Goal: Task Accomplishment & Management: Manage account settings

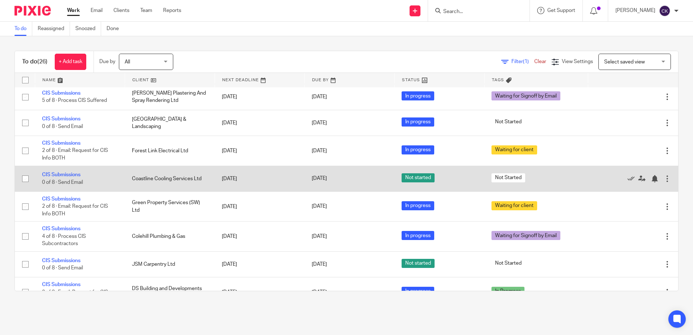
scroll to position [326, 0]
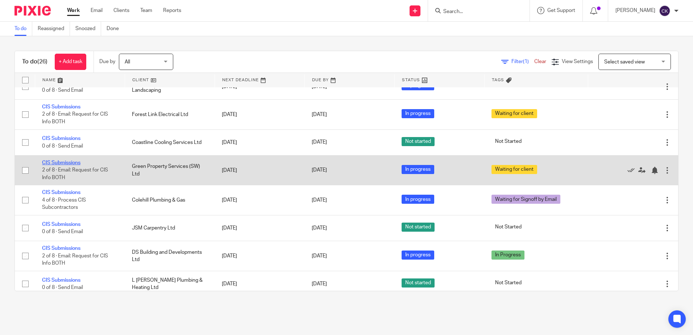
click at [69, 165] on link "CIS Submissions" at bounding box center [61, 162] width 38 height 5
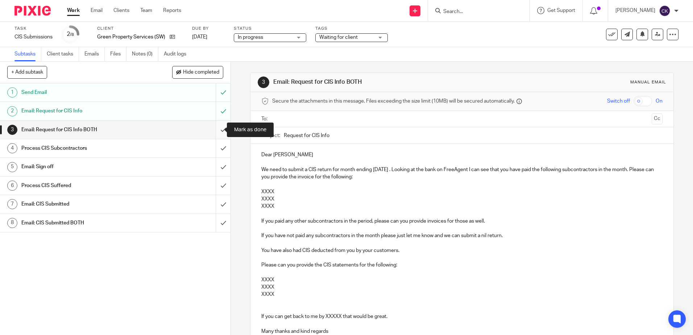
click at [215, 129] on input "submit" at bounding box center [115, 130] width 230 height 18
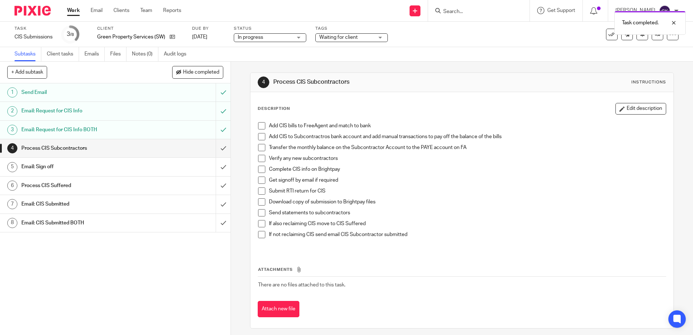
click at [259, 126] on span at bounding box center [261, 125] width 7 height 7
click at [260, 137] on span at bounding box center [261, 136] width 7 height 7
click at [259, 148] on span at bounding box center [261, 147] width 7 height 7
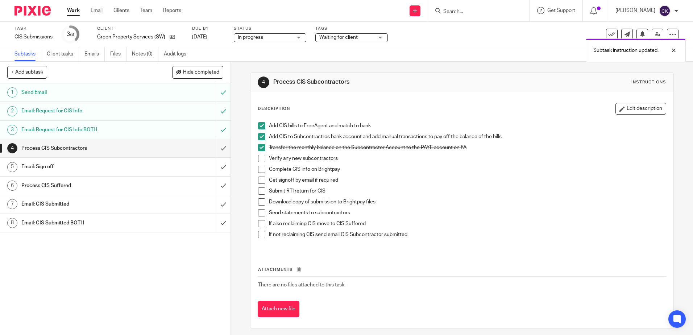
click at [259, 158] on span at bounding box center [261, 158] width 7 height 7
click at [258, 170] on span at bounding box center [261, 169] width 7 height 7
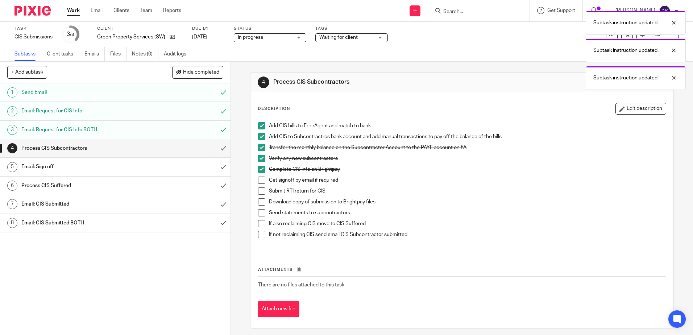
click at [260, 182] on span at bounding box center [261, 179] width 7 height 7
click at [260, 192] on span at bounding box center [261, 190] width 7 height 7
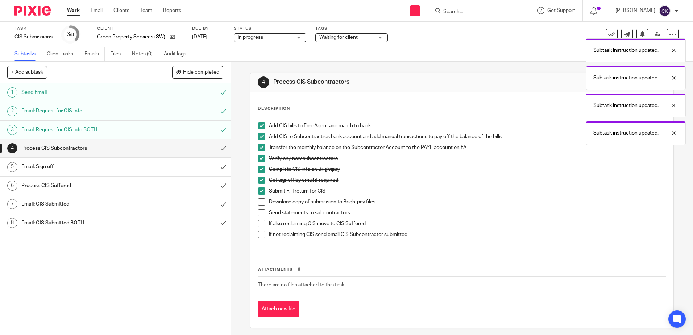
click at [258, 201] on span at bounding box center [261, 201] width 7 height 7
click at [258, 212] on span at bounding box center [261, 212] width 7 height 7
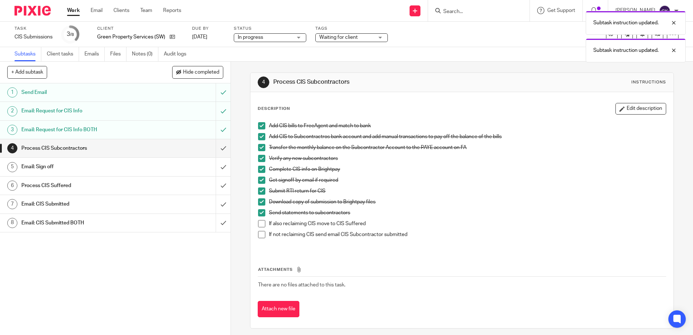
click at [260, 234] on span at bounding box center [261, 234] width 7 height 7
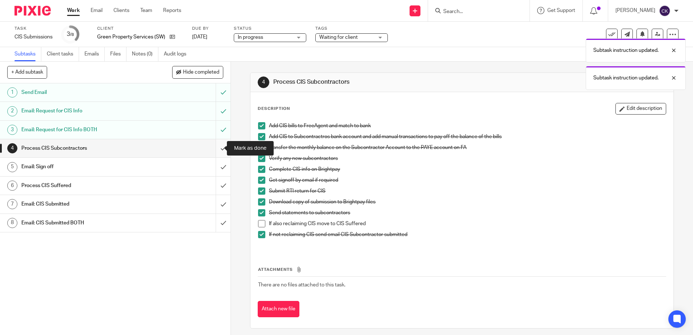
click at [218, 149] on input "submit" at bounding box center [115, 148] width 230 height 18
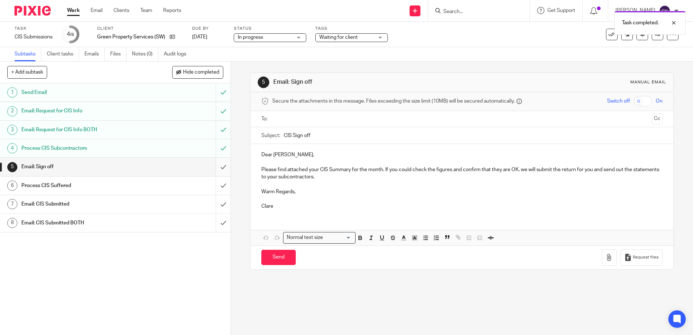
click at [214, 166] on input "submit" at bounding box center [115, 167] width 230 height 18
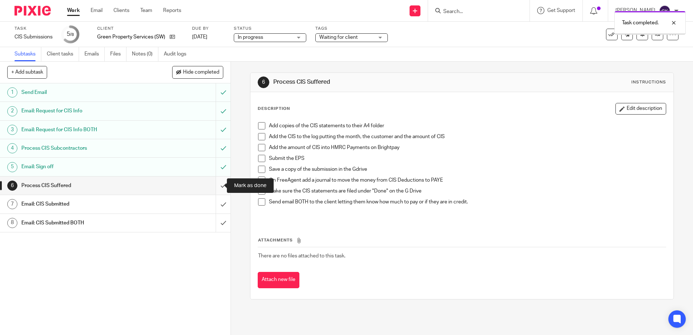
drag, startPoint x: 215, startPoint y: 185, endPoint x: 203, endPoint y: 184, distance: 12.4
click at [215, 185] on input "submit" at bounding box center [115, 185] width 230 height 18
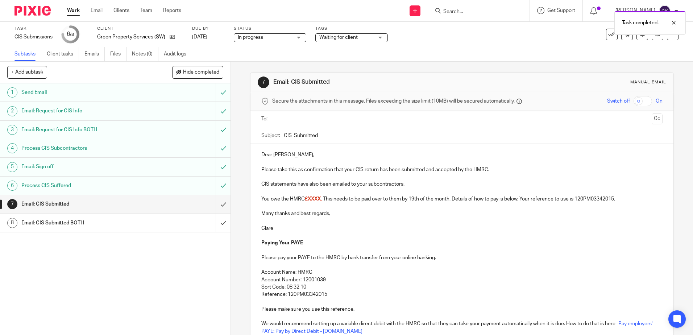
click at [486, 171] on p "Please take this as confirmation that your CIS return has been submitted and ac…" at bounding box center [461, 169] width 401 height 7
click at [261, 184] on p "CIS statements have also been emailed to your subcontractors." at bounding box center [461, 183] width 401 height 7
drag, startPoint x: 310, startPoint y: 184, endPoint x: 296, endPoint y: 183, distance: 14.2
click at [296, 183] on p "A CIS statements have also been emailed to your subcontractors." at bounding box center [461, 183] width 401 height 7
drag, startPoint x: 401, startPoint y: 185, endPoint x: 355, endPoint y: 184, distance: 46.4
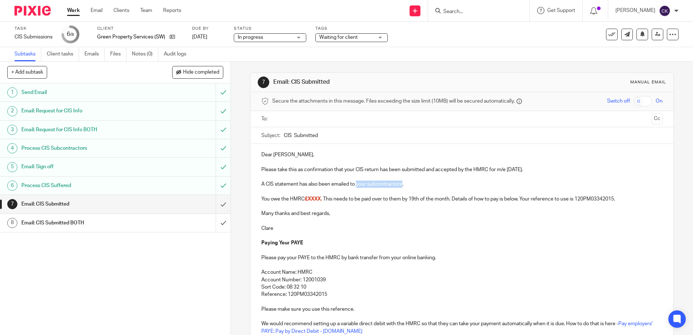
click at [355, 184] on p "A CIS statement has also been emailed to your subcontractors." at bounding box center [461, 183] width 401 height 7
drag, startPoint x: 322, startPoint y: 201, endPoint x: 303, endPoint y: 200, distance: 19.6
click at [303, 200] on p "You owe the HMRC £XXXX. This needs to be paid over to them by 19th of the month…" at bounding box center [461, 198] width 401 height 7
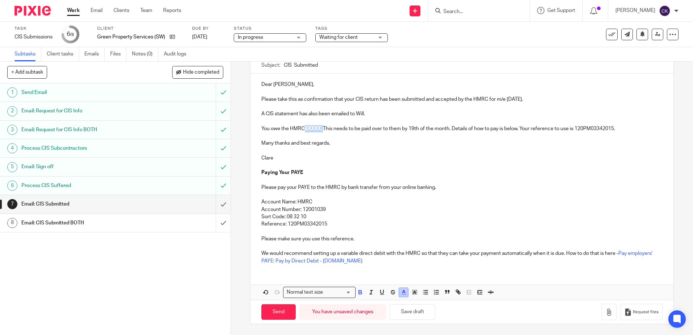
click at [403, 292] on icon "button" at bounding box center [403, 292] width 7 height 7
click at [382, 317] on li "color:#000000" at bounding box center [383, 315] width 5 height 5
click at [382, 221] on p "Reference: 120PM03342015" at bounding box center [461, 223] width 401 height 7
drag, startPoint x: 320, startPoint y: 132, endPoint x: 305, endPoint y: 132, distance: 14.9
click at [305, 132] on p "You owe the HMRC £XXXX. This needs to be paid over to them by 19th of the month…" at bounding box center [461, 128] width 401 height 7
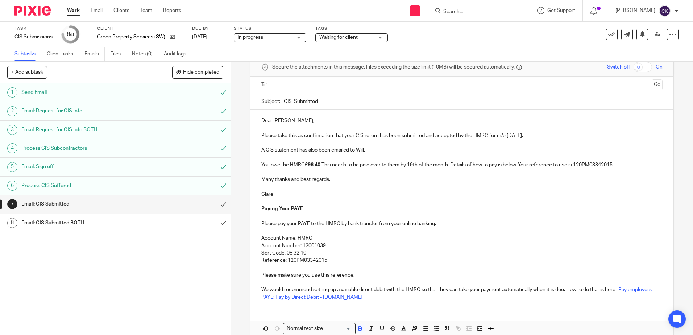
scroll to position [0, 0]
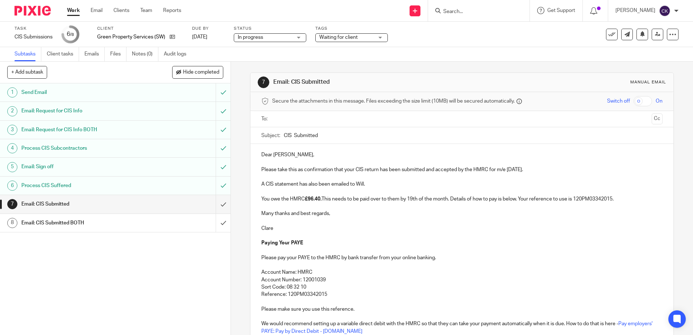
click at [278, 115] on input "text" at bounding box center [462, 119] width 374 height 8
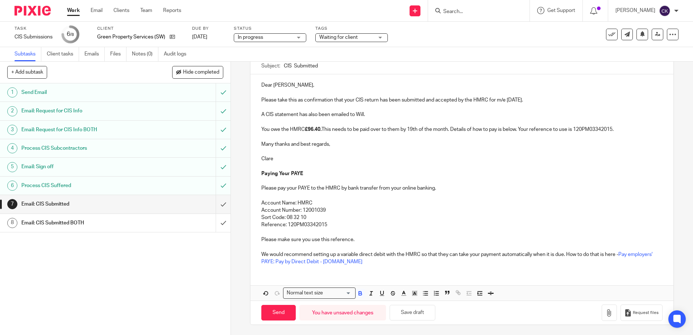
scroll to position [72, 0]
click at [266, 314] on input "Send" at bounding box center [278, 312] width 34 height 16
type input "Sent"
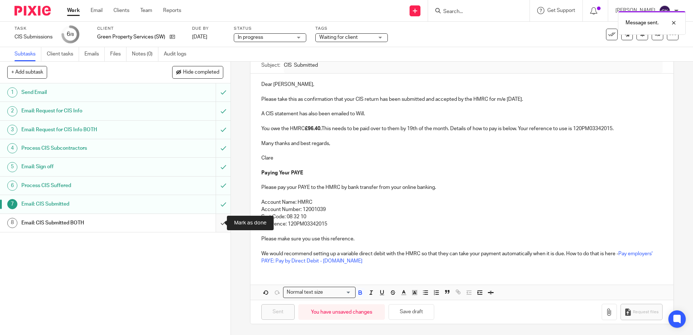
click at [217, 225] on input "submit" at bounding box center [115, 223] width 230 height 18
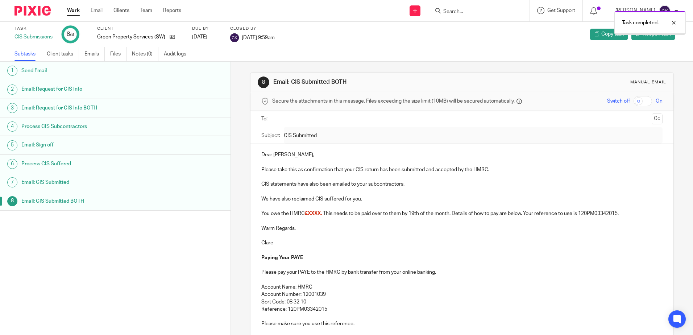
click at [74, 11] on link "Work" at bounding box center [73, 10] width 13 height 7
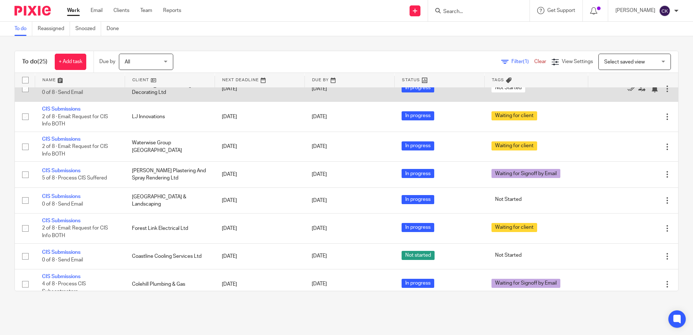
scroll to position [217, 0]
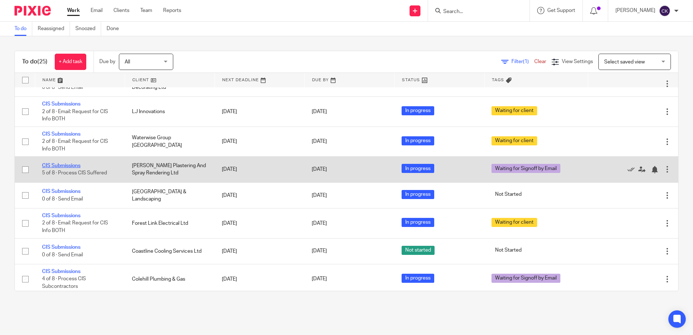
click at [59, 168] on link "CIS Submissions" at bounding box center [61, 165] width 38 height 5
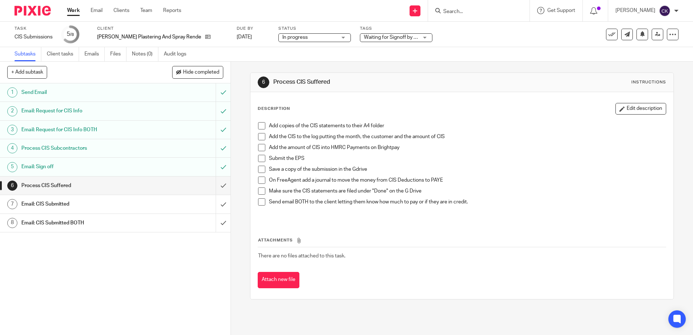
click at [259, 124] on span at bounding box center [261, 125] width 7 height 7
click at [260, 135] on span at bounding box center [261, 136] width 7 height 7
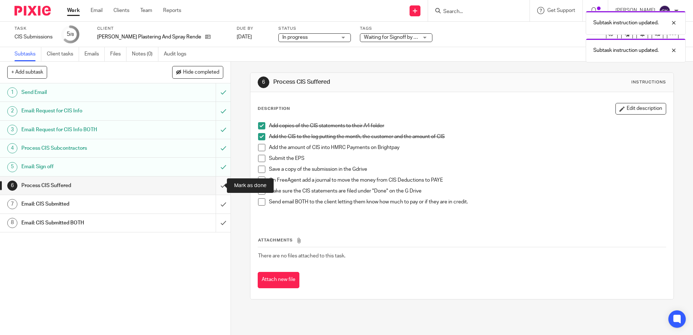
click at [217, 188] on input "submit" at bounding box center [115, 185] width 230 height 18
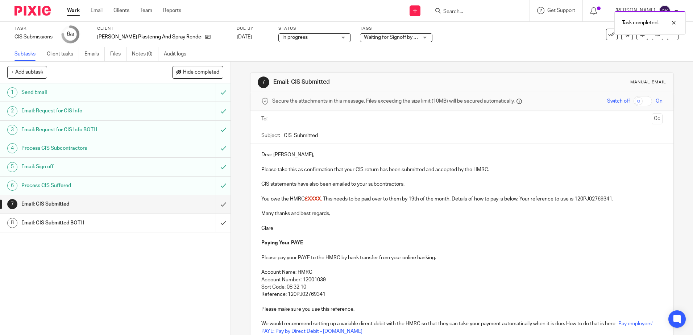
drag, startPoint x: 485, startPoint y: 169, endPoint x: 503, endPoint y: 187, distance: 24.9
click at [486, 169] on p "Please take this as confirmation that your CIS return has been submitted and ac…" at bounding box center [461, 169] width 401 height 7
drag, startPoint x: 321, startPoint y: 201, endPoint x: 312, endPoint y: 201, distance: 8.7
click at [312, 201] on p "You owe the HMRC £XXXX. This needs to be paid over to them by 19th of the month…" at bounding box center [461, 198] width 401 height 7
drag, startPoint x: 321, startPoint y: 200, endPoint x: 304, endPoint y: 200, distance: 17.4
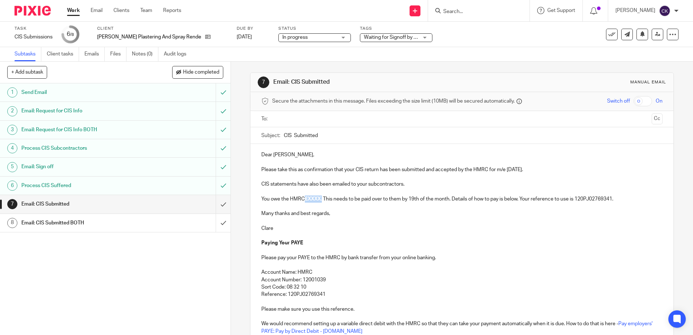
click at [305, 200] on span "£XXXX." at bounding box center [313, 198] width 17 height 5
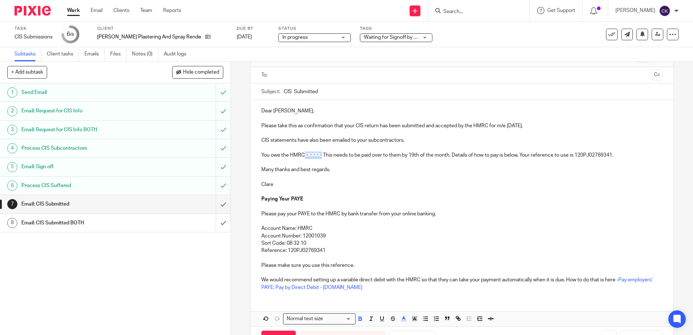
scroll to position [70, 0]
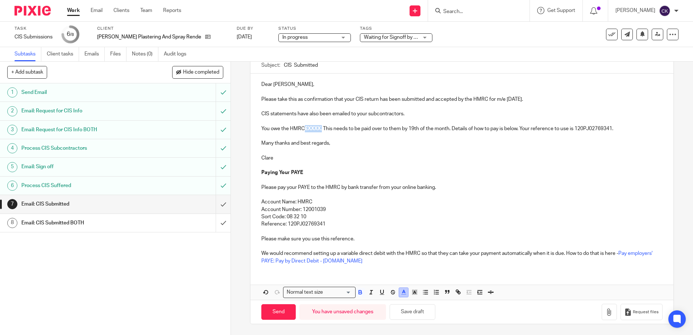
click at [402, 294] on icon "button" at bounding box center [403, 292] width 7 height 7
click at [381, 316] on li "color:#000000" at bounding box center [383, 315] width 5 height 5
click at [366, 161] on p "Clare" at bounding box center [461, 157] width 401 height 7
drag, startPoint x: 320, startPoint y: 130, endPoint x: 307, endPoint y: 130, distance: 13.0
click at [307, 130] on strong "£XXXX." at bounding box center [313, 128] width 17 height 5
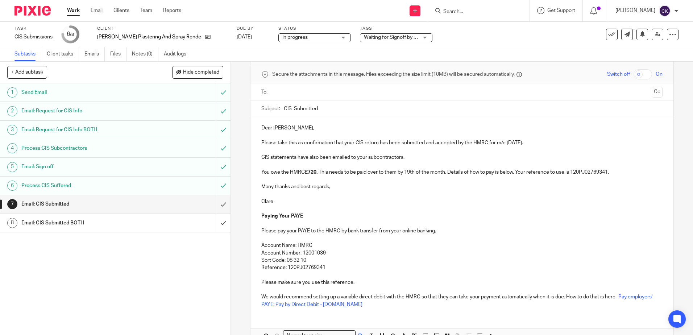
scroll to position [0, 0]
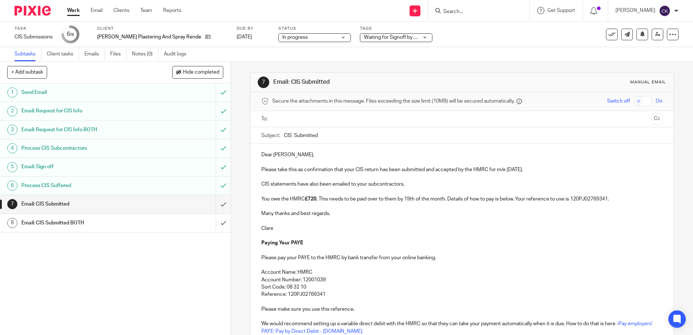
click at [281, 118] on input "text" at bounding box center [462, 119] width 374 height 8
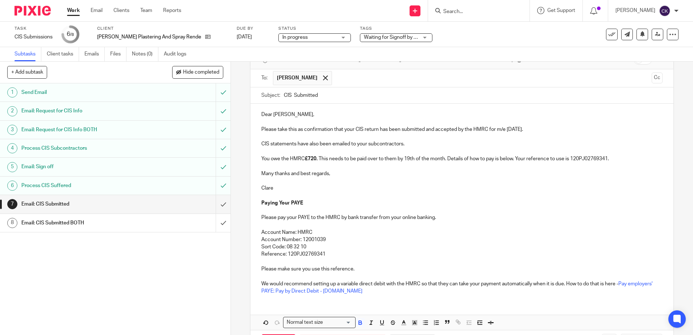
scroll to position [72, 0]
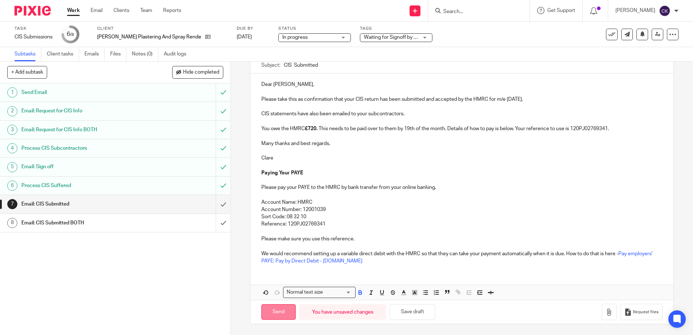
click at [270, 309] on input "Send" at bounding box center [278, 312] width 34 height 16
type input "Sent"
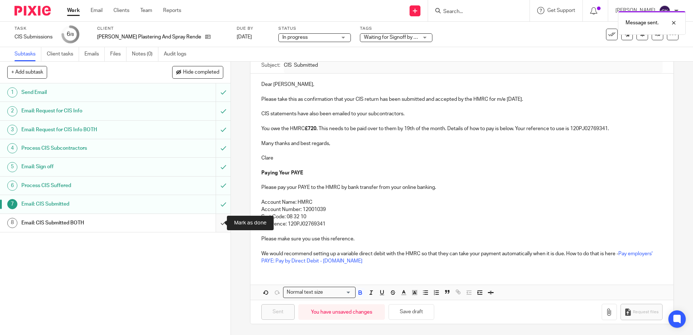
click at [213, 223] on input "submit" at bounding box center [115, 223] width 230 height 18
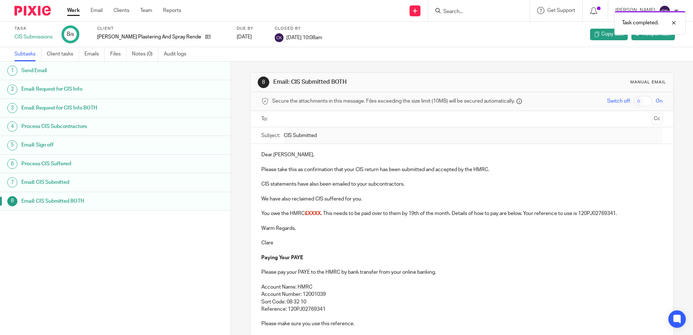
click at [70, 12] on link "Work" at bounding box center [73, 10] width 13 height 7
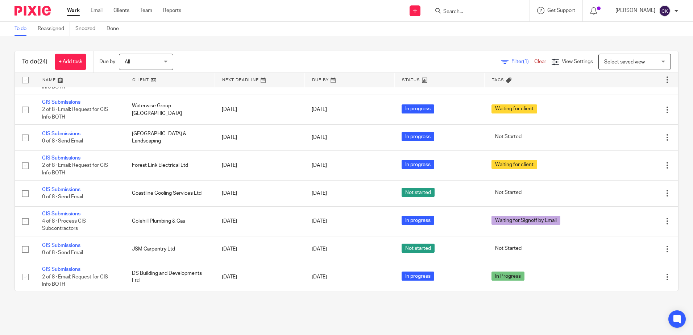
scroll to position [254, 0]
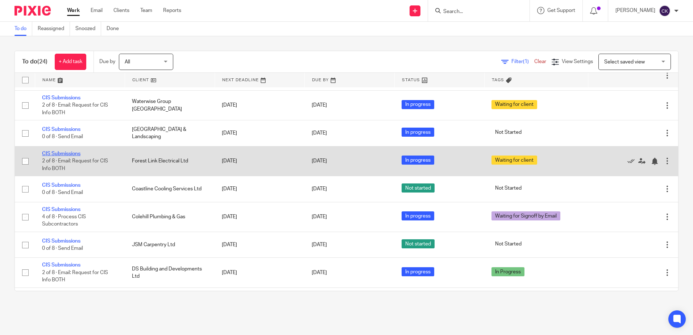
click at [66, 156] on link "CIS Submissions" at bounding box center [61, 153] width 38 height 5
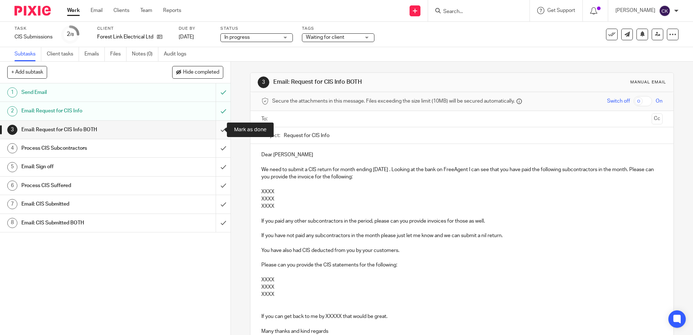
click at [215, 129] on input "submit" at bounding box center [115, 130] width 230 height 18
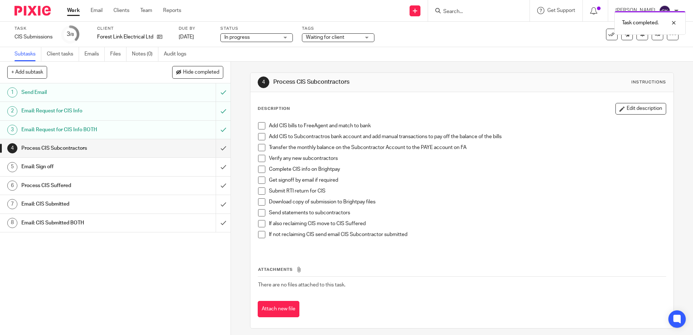
click at [258, 125] on span at bounding box center [261, 125] width 7 height 7
click at [255, 140] on div "Add CIS bills to FreeAgent and match to bank Add CIS to Subcontractros bank acc…" at bounding box center [461, 184] width 414 height 133
click at [263, 143] on li "Add CIS to Subcontractros bank account and add manual transactions to pay off t…" at bounding box center [461, 138] width 407 height 11
click at [258, 136] on span at bounding box center [261, 136] width 7 height 7
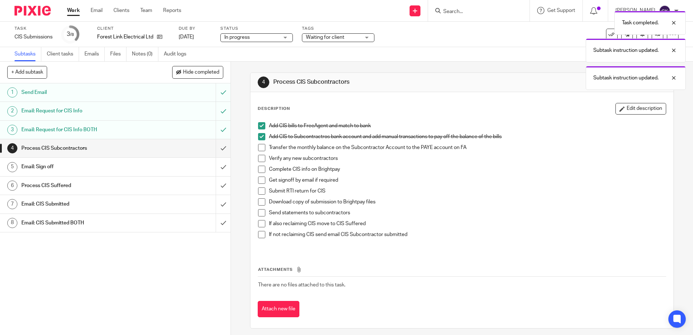
click at [258, 146] on span at bounding box center [261, 147] width 7 height 7
click at [259, 158] on span at bounding box center [261, 158] width 7 height 7
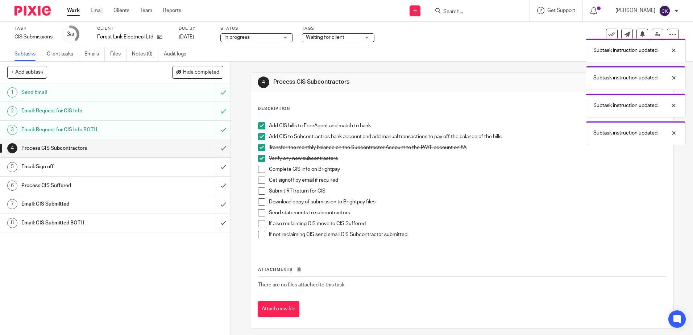
click at [259, 167] on span at bounding box center [261, 169] width 7 height 7
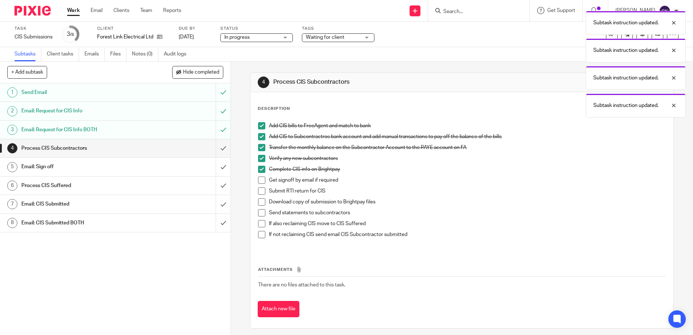
click at [259, 180] on span at bounding box center [261, 179] width 7 height 7
click at [259, 191] on span at bounding box center [261, 190] width 7 height 7
click at [258, 200] on span at bounding box center [261, 201] width 7 height 7
click at [259, 213] on span at bounding box center [261, 212] width 7 height 7
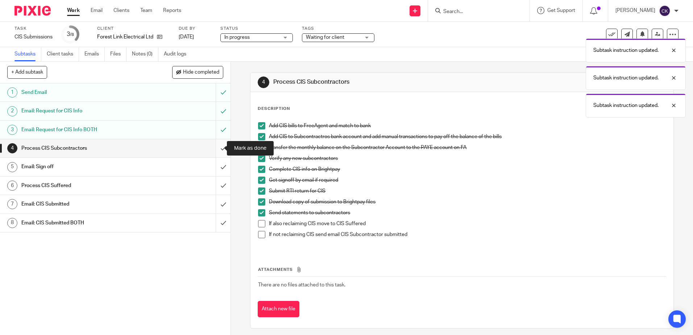
click at [217, 150] on input "submit" at bounding box center [115, 148] width 230 height 18
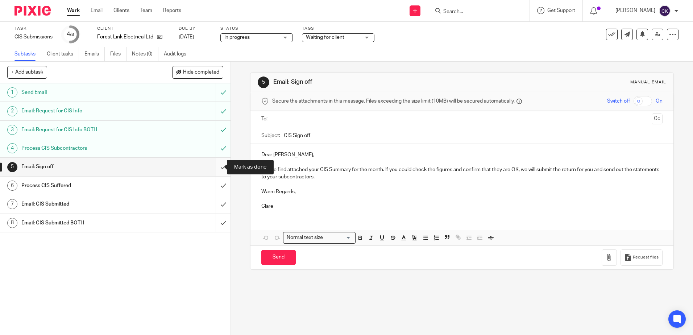
click at [214, 168] on input "submit" at bounding box center [115, 167] width 230 height 18
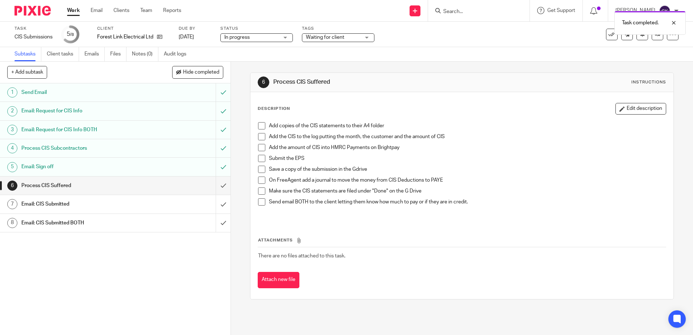
click at [260, 124] on span at bounding box center [261, 125] width 7 height 7
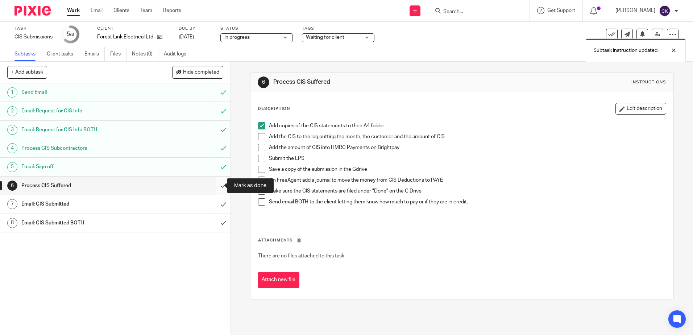
click at [215, 188] on input "submit" at bounding box center [115, 185] width 230 height 18
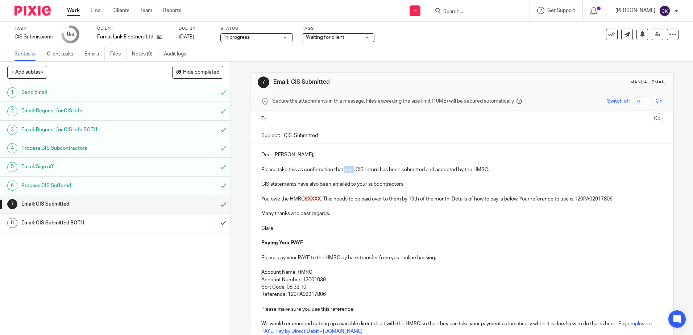
drag, startPoint x: 353, startPoint y: 170, endPoint x: 344, endPoint y: 169, distance: 8.8
click at [344, 169] on p "Please take this as confirmation that your CIS return has been submitted and ac…" at bounding box center [461, 169] width 401 height 7
click at [485, 170] on p "Please take this as confirmation that a Nil CIS return has been submitted and a…" at bounding box center [461, 169] width 401 height 7
drag, startPoint x: 410, startPoint y: 186, endPoint x: 257, endPoint y: 179, distance: 153.8
click at [257, 179] on div "Dear Chris, Please take this as confirmation that a Nil CIS return has been sub…" at bounding box center [461, 242] width 422 height 196
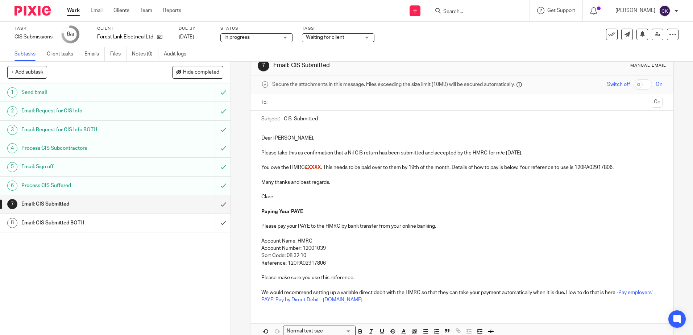
scroll to position [56, 0]
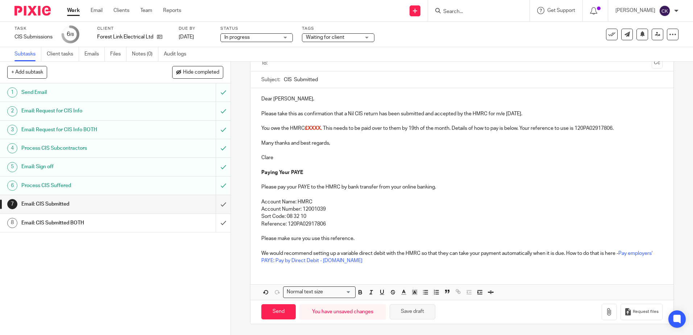
click at [410, 315] on button "Save draft" at bounding box center [412, 312] width 46 height 16
click at [368, 38] on div "Waiting for client" at bounding box center [338, 37] width 72 height 9
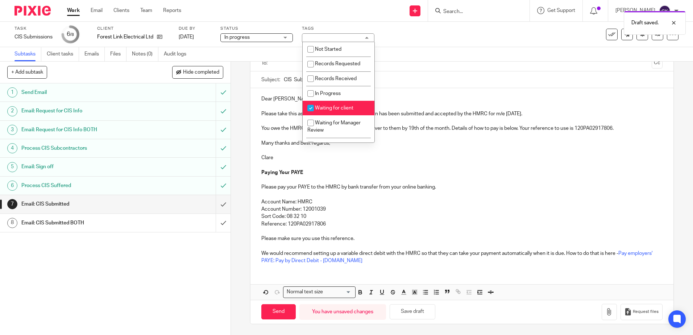
click at [310, 108] on input "checkbox" at bounding box center [311, 108] width 14 height 14
checkbox input "false"
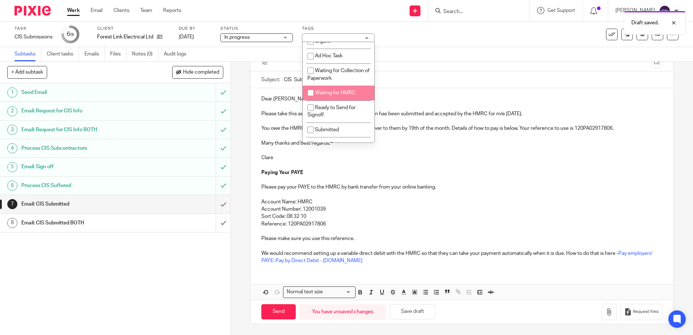
scroll to position [194, 0]
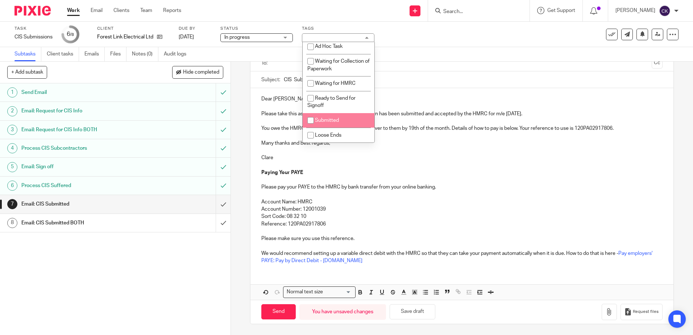
drag, startPoint x: 310, startPoint y: 118, endPoint x: 317, endPoint y: 115, distance: 7.5
click at [310, 118] on input "checkbox" at bounding box center [311, 120] width 14 height 14
checkbox input "true"
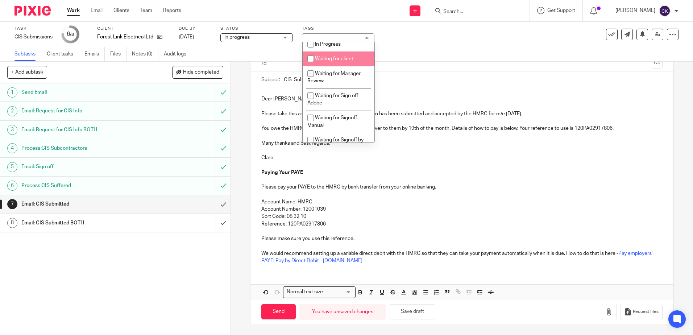
click at [312, 59] on input "checkbox" at bounding box center [311, 59] width 14 height 14
checkbox input "true"
click at [406, 33] on div "Task CIS Submissions Save CIS Submissions 6 /8 Client Forest Link Electrical Lt…" at bounding box center [290, 34] width 553 height 17
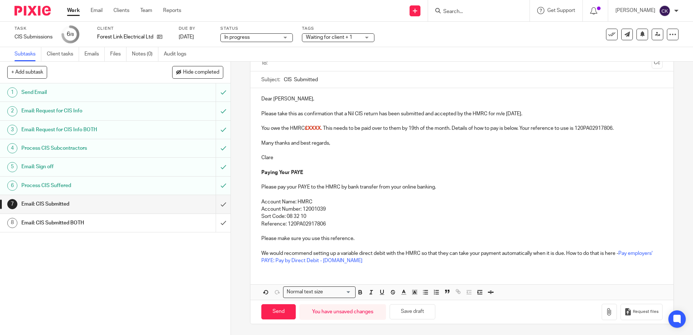
click at [71, 11] on link "Work" at bounding box center [73, 10] width 13 height 7
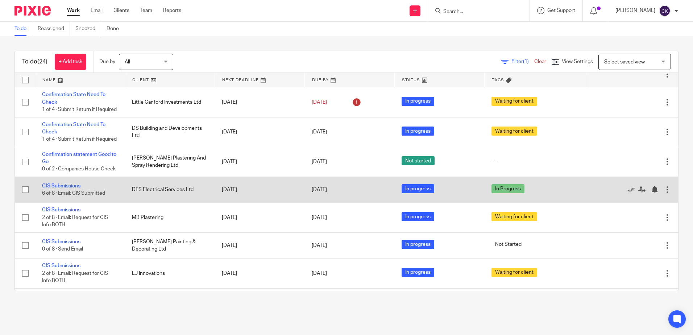
scroll to position [72, 0]
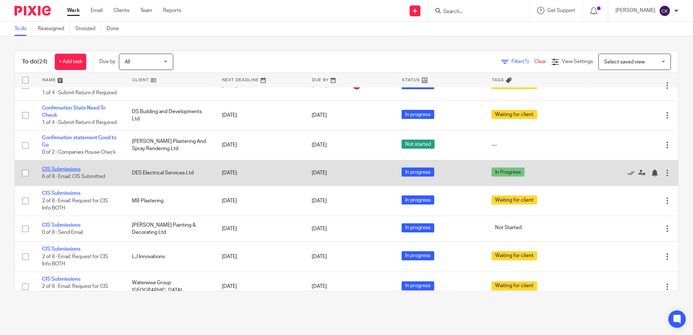
click at [62, 172] on link "CIS Submissions" at bounding box center [61, 169] width 38 height 5
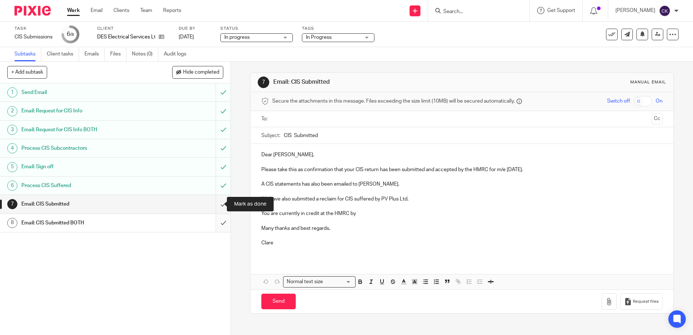
drag, startPoint x: 214, startPoint y: 203, endPoint x: 213, endPoint y: 213, distance: 10.2
click at [214, 203] on input "submit" at bounding box center [115, 204] width 230 height 18
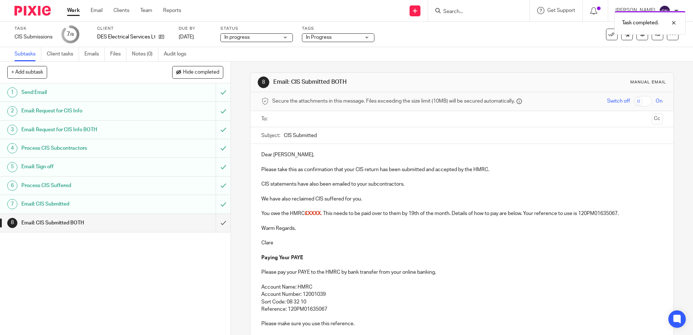
click at [487, 171] on p "Please take this as confirmation that your CIS return has been submitted and ac…" at bounding box center [461, 169] width 401 height 7
click at [487, 172] on p "Please take this as confirmation that your CIS return has been submitted and ac…" at bounding box center [461, 169] width 401 height 7
click at [258, 184] on div "Dear Dean, Please take this as confirmation that your CIS return has been submi…" at bounding box center [461, 249] width 422 height 211
drag, startPoint x: 310, startPoint y: 187, endPoint x: 297, endPoint y: 187, distance: 12.7
click at [297, 187] on p "A CIS statements have also been emailed to your subcontractors." at bounding box center [461, 183] width 401 height 7
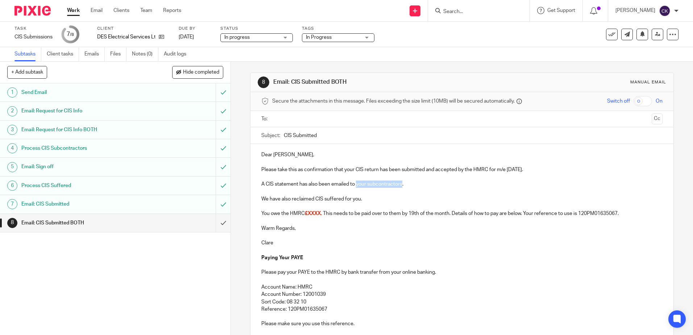
drag, startPoint x: 401, startPoint y: 185, endPoint x: 355, endPoint y: 185, distance: 45.3
click at [355, 185] on p "A CIS statement has also been emailed to your subcontractors." at bounding box center [461, 183] width 401 height 7
click at [359, 201] on p "We have also reclaimed CIS suffered for you." at bounding box center [461, 198] width 401 height 7
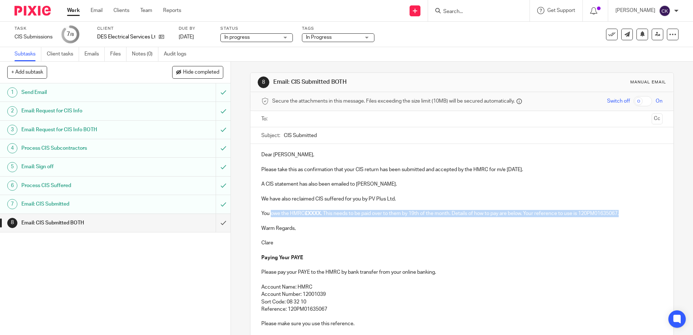
drag, startPoint x: 623, startPoint y: 212, endPoint x: 270, endPoint y: 214, distance: 352.9
click at [270, 214] on p "You owe the HMRC £XXXX. This needs to be paid over to them by 19th of the month…" at bounding box center [461, 213] width 401 height 7
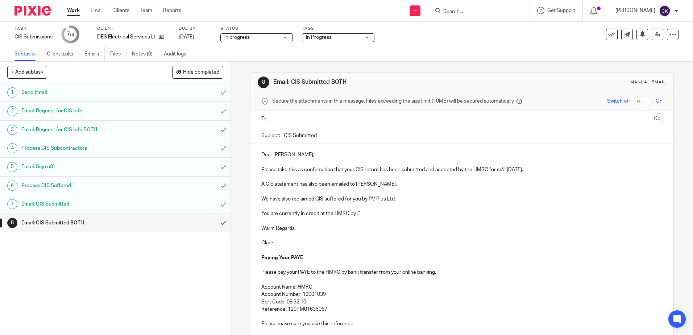
click at [358, 214] on p "You are currently in credit at the HMRC by £" at bounding box center [461, 213] width 401 height 7
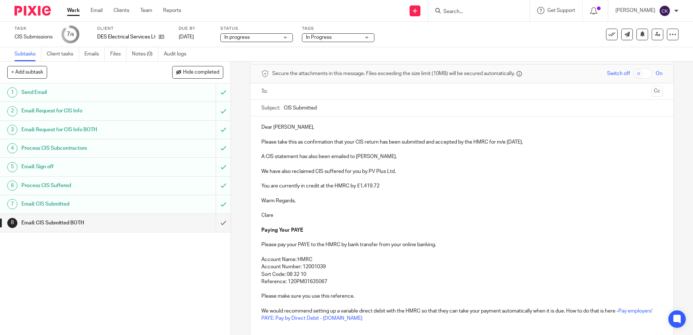
scroll to position [85, 0]
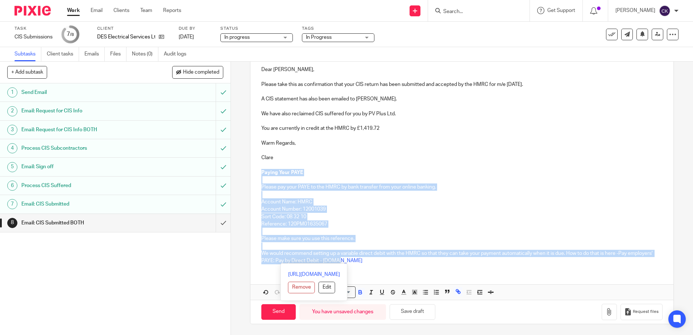
drag, startPoint x: 375, startPoint y: 260, endPoint x: 243, endPoint y: 173, distance: 158.0
click at [243, 173] on div "8 Email: CIS Submitted BOTH Manual email Secure the attachments in this message…" at bounding box center [462, 198] width 462 height 273
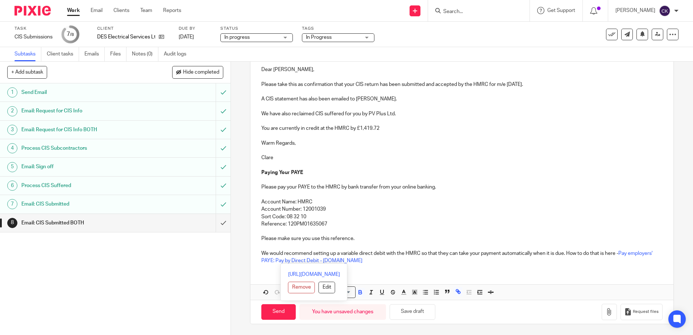
scroll to position [44, 0]
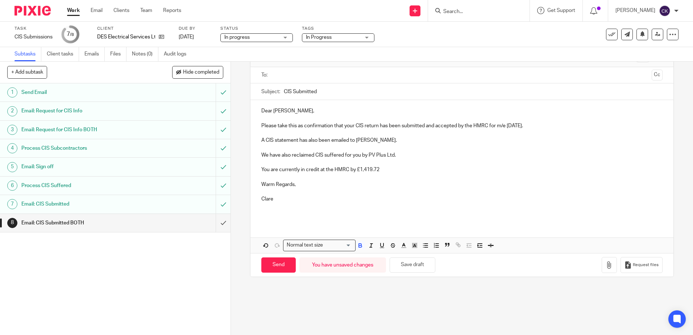
click at [279, 77] on input "text" at bounding box center [462, 75] width 374 height 8
click at [274, 264] on input "Send" at bounding box center [278, 267] width 34 height 16
type input "Sent"
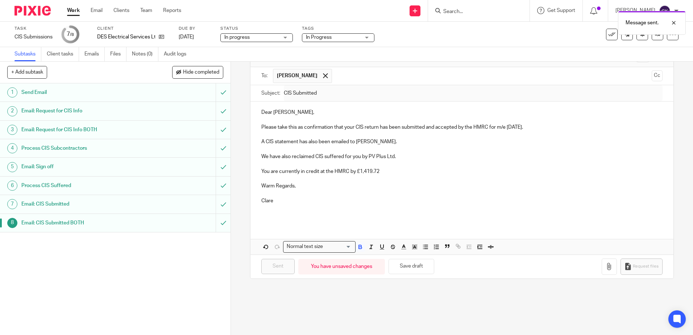
click at [74, 11] on link "Work" at bounding box center [73, 10] width 13 height 7
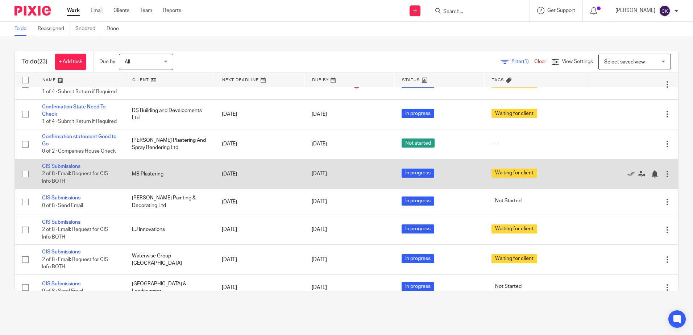
scroll to position [109, 0]
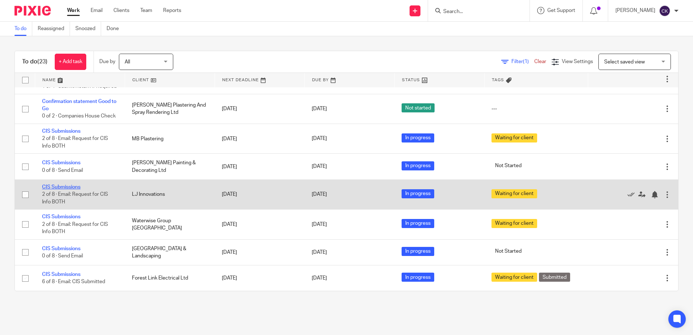
click at [67, 189] on link "CIS Submissions" at bounding box center [61, 186] width 38 height 5
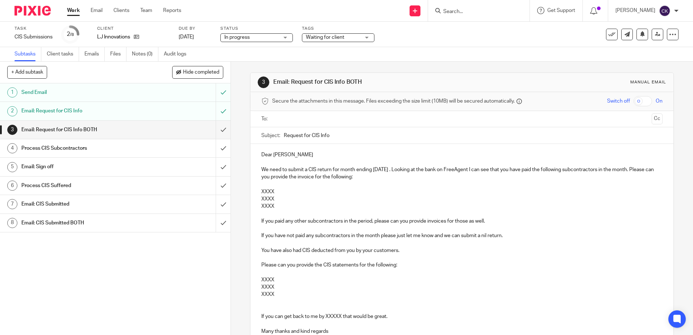
click at [162, 207] on div "Email: CIS Submitted" at bounding box center [114, 204] width 187 height 11
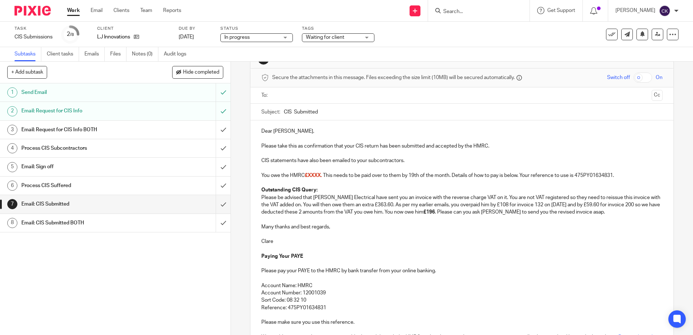
scroll to position [36, 0]
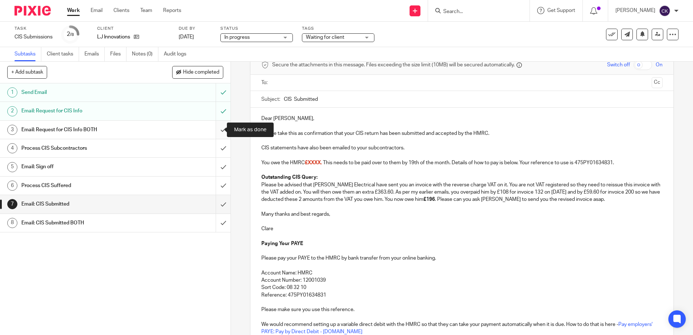
click at [214, 130] on input "submit" at bounding box center [115, 130] width 230 height 18
